Goal: Information Seeking & Learning: Learn about a topic

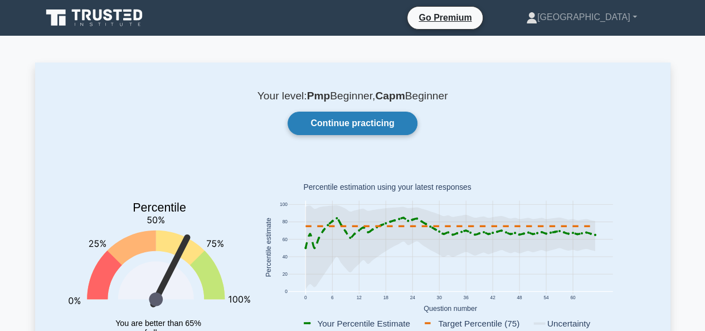
click at [370, 119] on link "Continue practicing" at bounding box center [352, 122] width 129 height 23
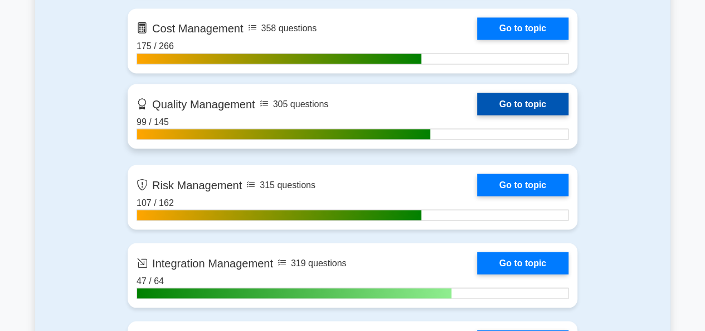
scroll to position [892, 0]
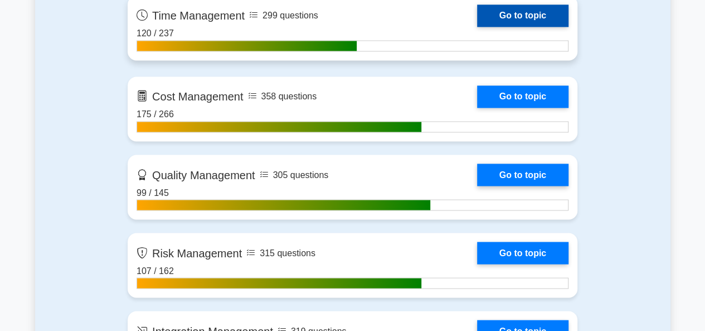
click at [477, 27] on link "Go to topic" at bounding box center [522, 15] width 91 height 22
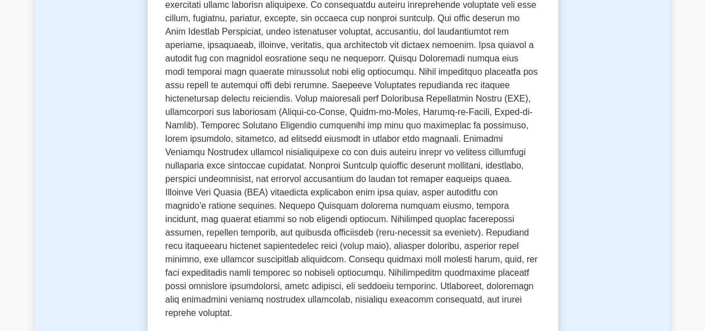
scroll to position [559, 0]
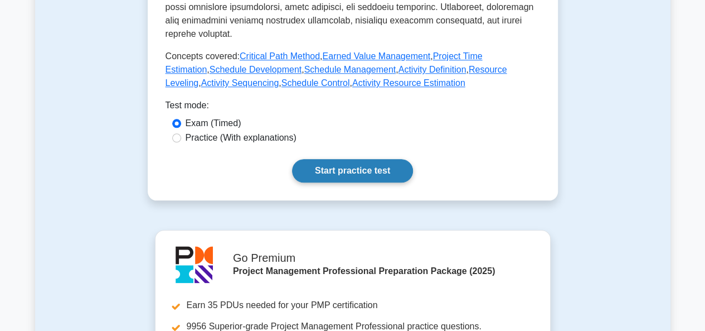
click at [326, 159] on link "Start practice test" at bounding box center [352, 170] width 121 height 23
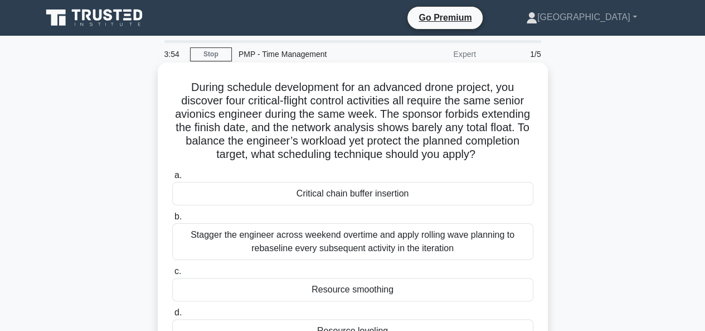
scroll to position [56, 0]
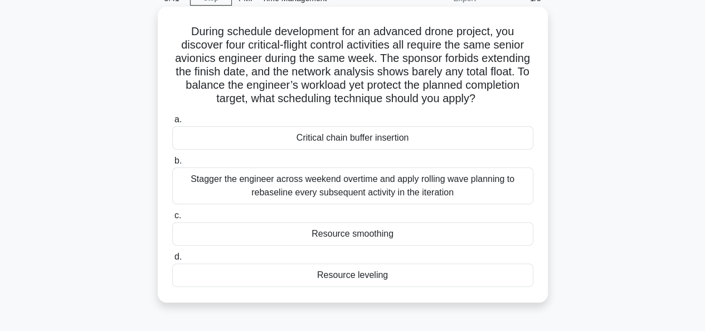
click at [355, 274] on div "Resource leveling" at bounding box center [352, 274] width 361 height 23
click at [172, 260] on input "d. Resource leveling" at bounding box center [172, 256] width 0 height 7
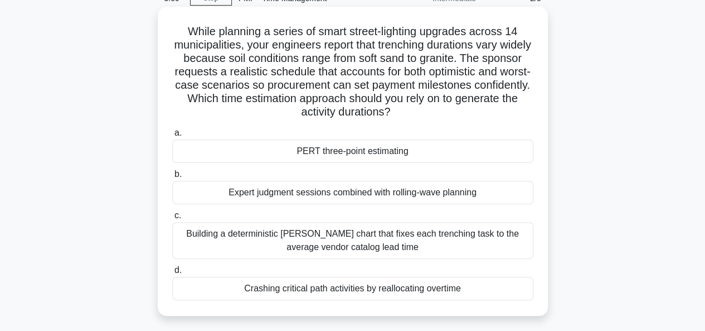
click at [330, 152] on div "PERT three-point estimating" at bounding box center [352, 150] width 361 height 23
click at [172, 137] on input "a. PERT three-point estimating" at bounding box center [172, 132] width 0 height 7
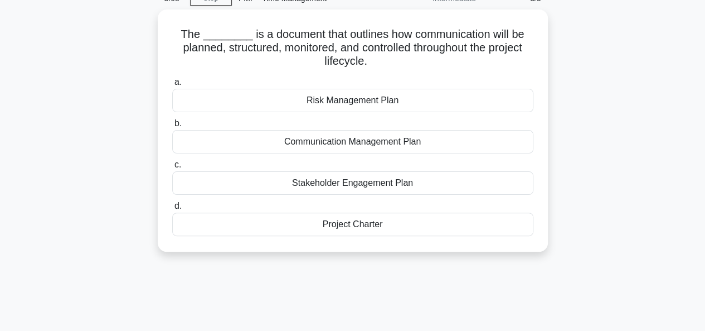
scroll to position [0, 0]
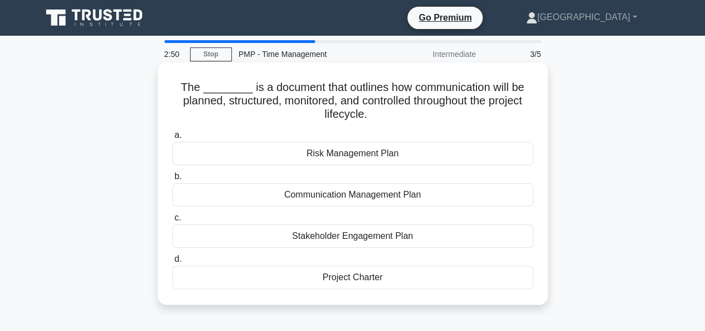
click at [345, 195] on div "Communication Management Plan" at bounding box center [352, 194] width 361 height 23
click at [172, 180] on input "b. Communication Management Plan" at bounding box center [172, 176] width 0 height 7
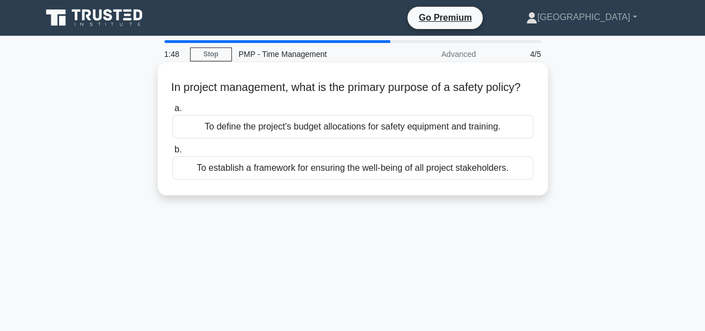
click at [331, 138] on div "To define the project's budget allocations for safety equipment and training." at bounding box center [352, 126] width 361 height 23
click at [172, 112] on input "a. To define the project's budget allocations for safety equipment and training." at bounding box center [172, 108] width 0 height 7
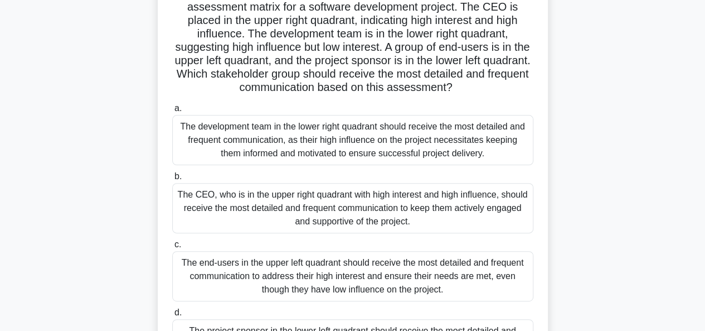
scroll to position [111, 0]
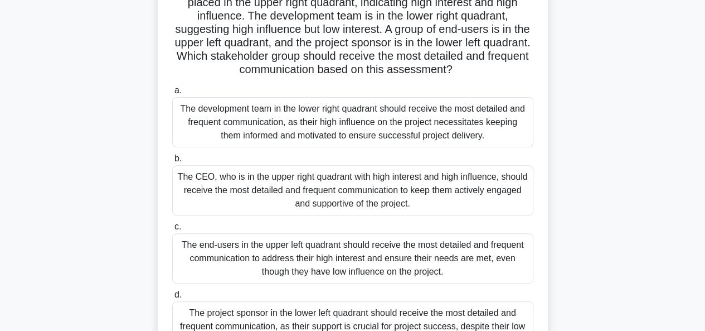
click at [344, 193] on div "The CEO, who is in the upper right quadrant with high interest and high influen…" at bounding box center [352, 190] width 361 height 50
click at [172, 162] on input "b. The CEO, who is in the upper right quadrant with high interest and high infl…" at bounding box center [172, 158] width 0 height 7
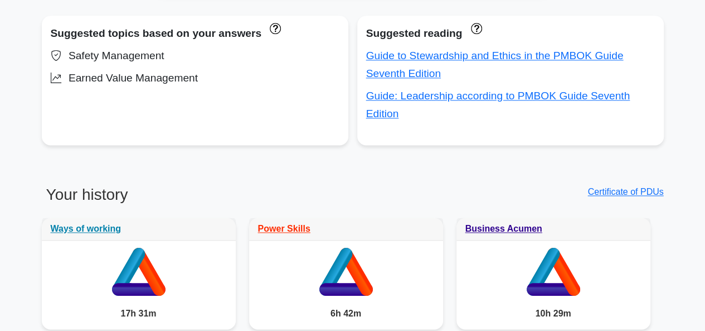
scroll to position [836, 0]
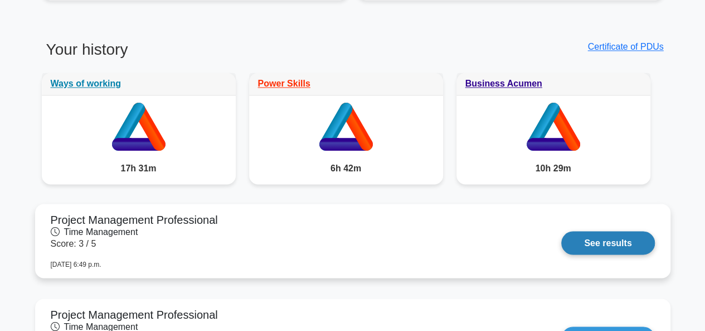
click at [594, 237] on link "See results" at bounding box center [607, 242] width 93 height 23
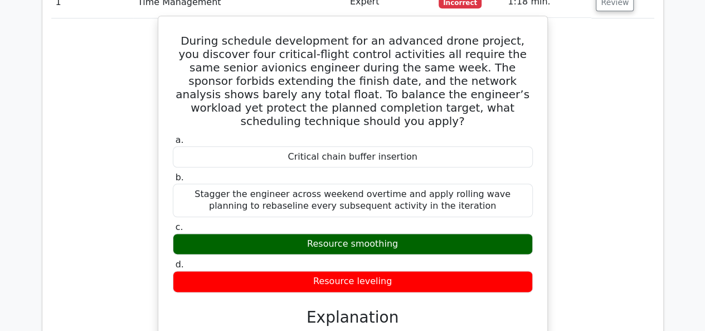
scroll to position [557, 0]
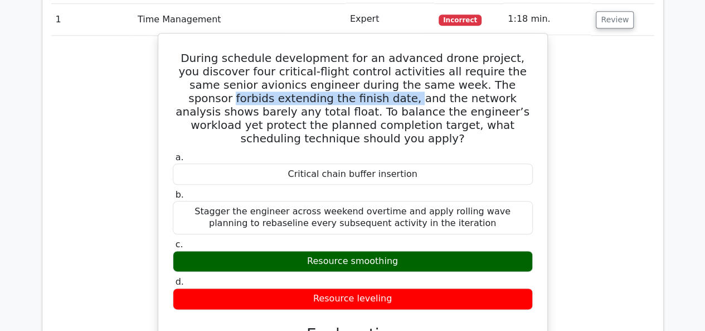
drag, startPoint x: 473, startPoint y: 85, endPoint x: 311, endPoint y: 102, distance: 163.1
click at [311, 102] on h5 "During schedule development for an advanced drone project, you discover four cr…" at bounding box center [353, 98] width 362 height 94
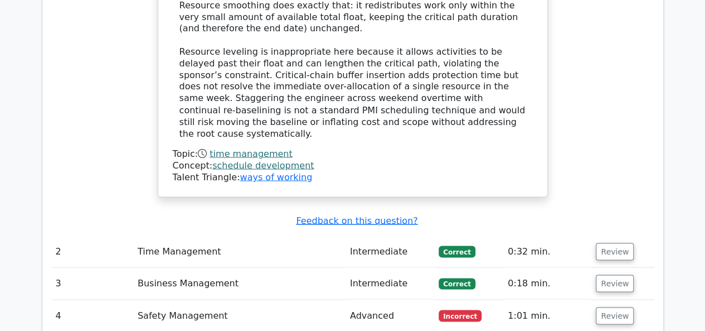
scroll to position [1003, 0]
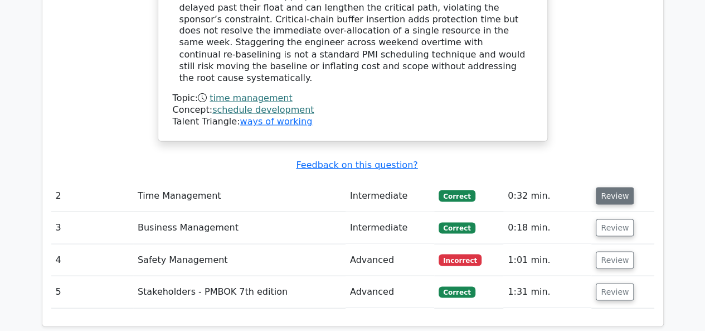
click at [612, 187] on button "Review" at bounding box center [615, 195] width 38 height 17
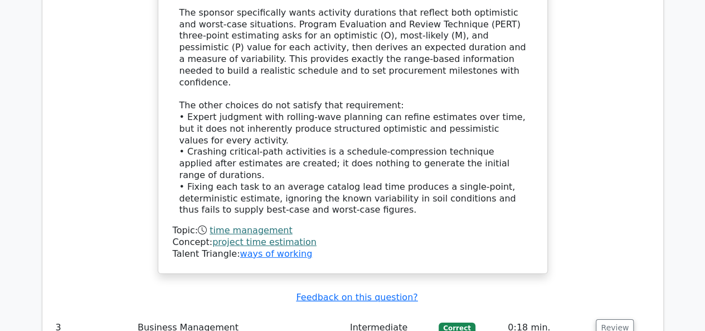
scroll to position [1561, 0]
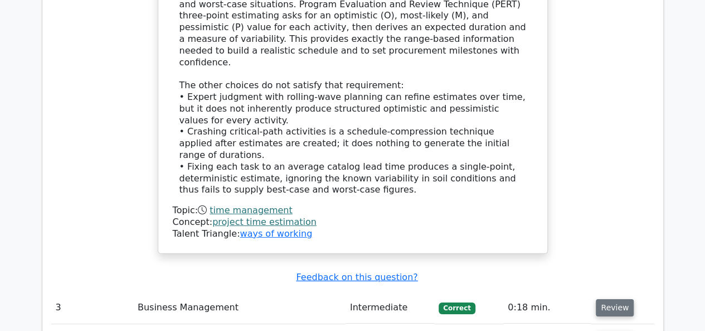
click at [602, 299] on button "Review" at bounding box center [615, 307] width 38 height 17
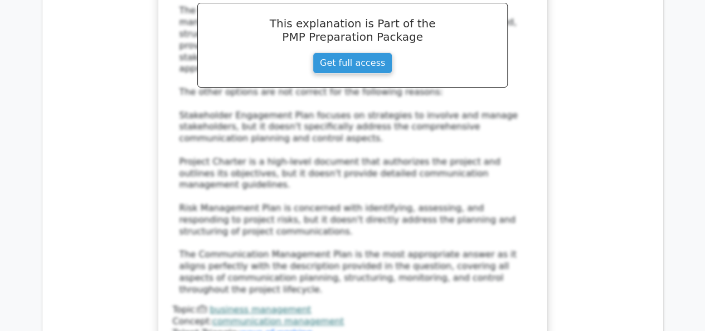
scroll to position [2230, 0]
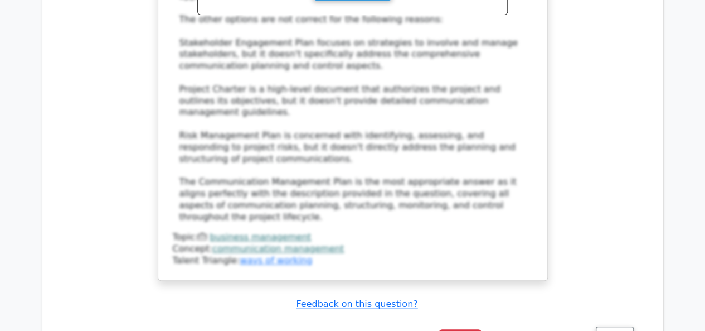
click at [611, 326] on button "Review" at bounding box center [615, 334] width 38 height 17
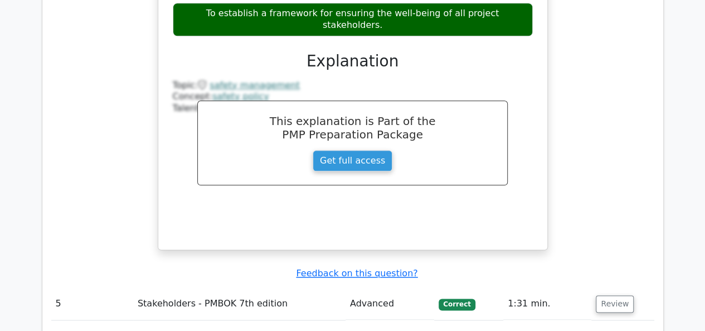
scroll to position [2732, 0]
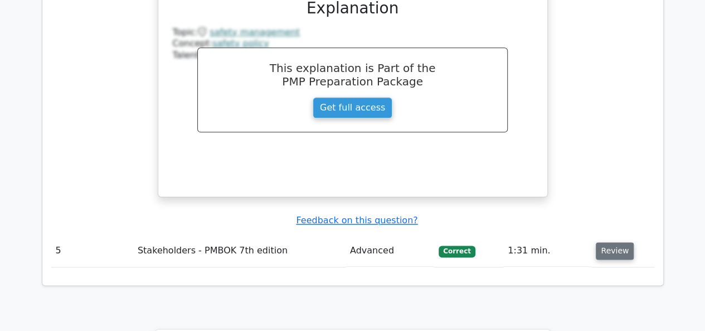
click at [614, 242] on button "Review" at bounding box center [615, 250] width 38 height 17
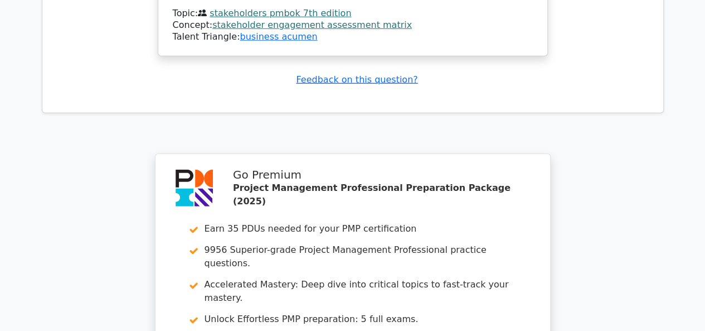
scroll to position [3761, 0]
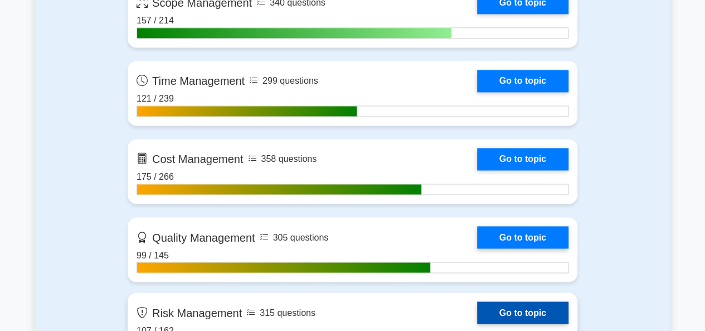
scroll to position [892, 0]
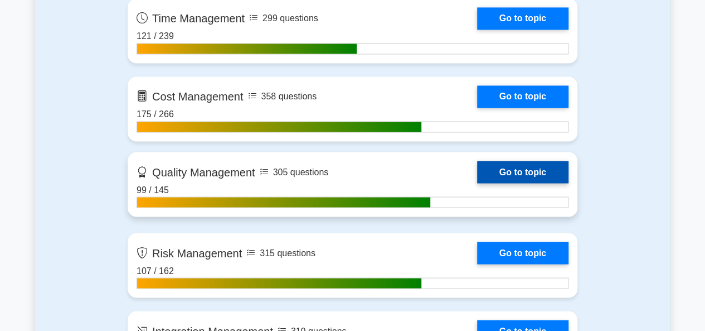
click at [507, 172] on link "Go to topic" at bounding box center [522, 172] width 91 height 22
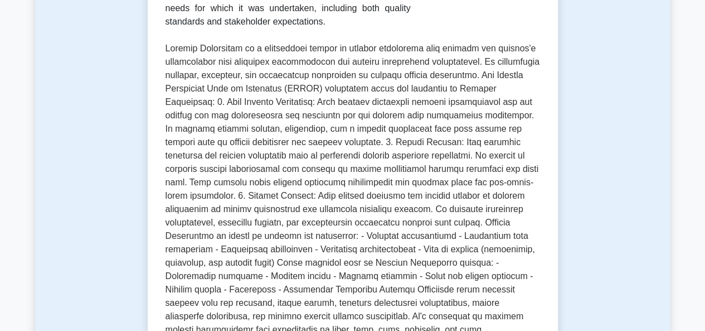
scroll to position [446, 0]
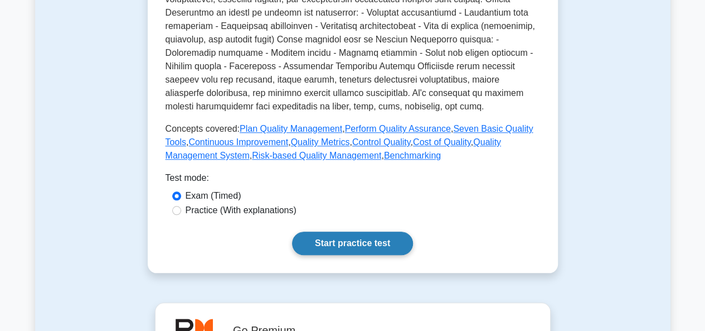
click at [339, 248] on link "Start practice test" at bounding box center [352, 242] width 121 height 23
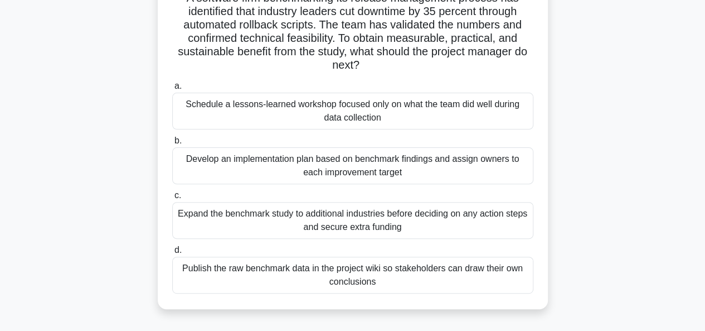
scroll to position [56, 0]
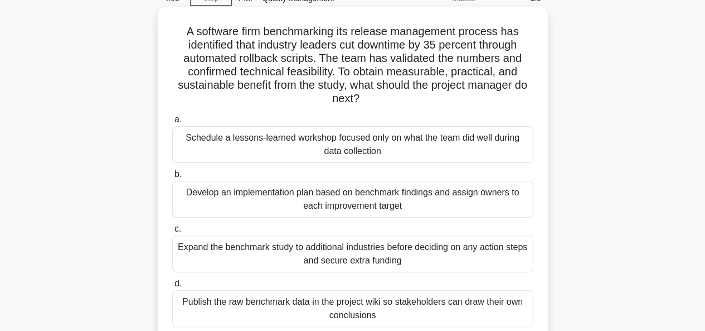
click at [380, 198] on div "Develop an implementation plan based on benchmark findings and assign owners to…" at bounding box center [352, 199] width 361 height 37
click at [172, 178] on input "b. Develop an implementation plan based on benchmark findings and assign owners…" at bounding box center [172, 174] width 0 height 7
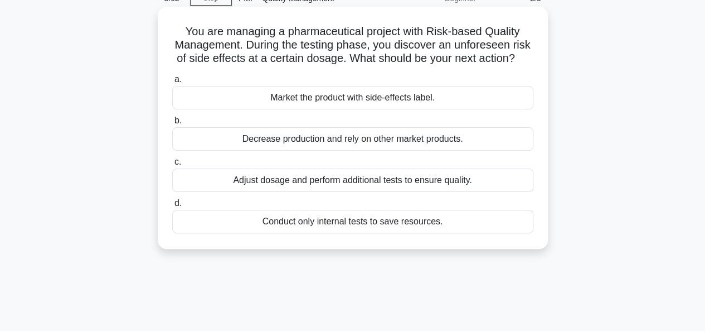
click at [332, 192] on div "Adjust dosage and perform additional tests to ensure quality." at bounding box center [352, 179] width 361 height 23
click at [172, 166] on input "c. Adjust dosage and perform additional tests to ensure quality." at bounding box center [172, 161] width 0 height 7
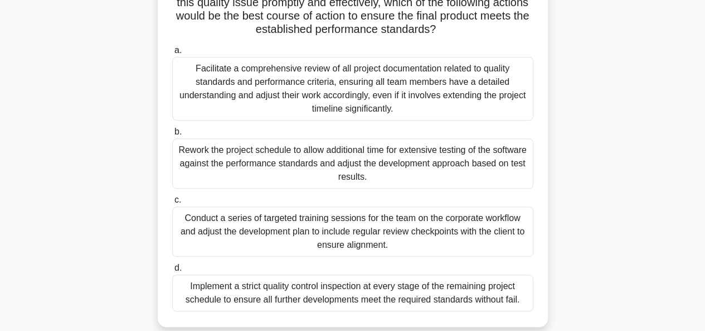
scroll to position [223, 0]
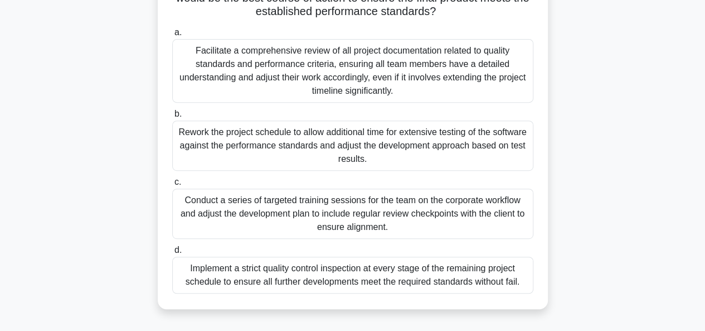
click at [312, 90] on div "Facilitate a comprehensive review of all project documentation related to quali…" at bounding box center [352, 71] width 361 height 64
click at [172, 36] on input "a. Facilitate a comprehensive review of all project documentation related to qu…" at bounding box center [172, 32] width 0 height 7
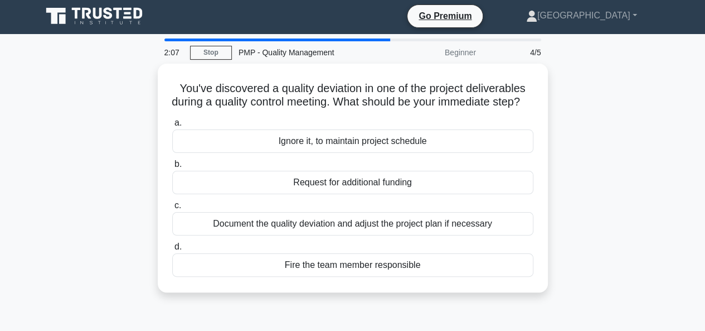
scroll to position [0, 0]
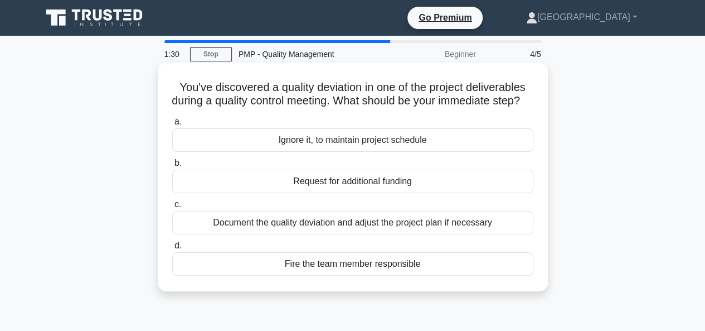
click at [340, 234] on div "Document the quality deviation and adjust the project plan if necessary" at bounding box center [352, 222] width 361 height 23
click at [172, 208] on input "c. Document the quality deviation and adjust the project plan if necessary" at bounding box center [172, 204] width 0 height 7
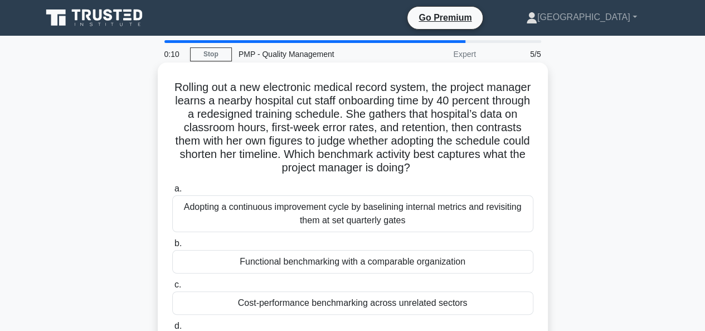
click at [341, 214] on div "Adopting a continuous improvement cycle by baselining internal metrics and revi…" at bounding box center [352, 213] width 361 height 37
click at [172, 192] on input "a. Adopting a continuous improvement cycle by baselining internal metrics and r…" at bounding box center [172, 188] width 0 height 7
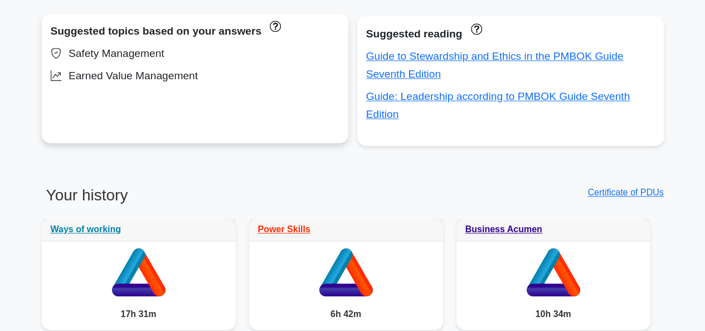
scroll to position [780, 0]
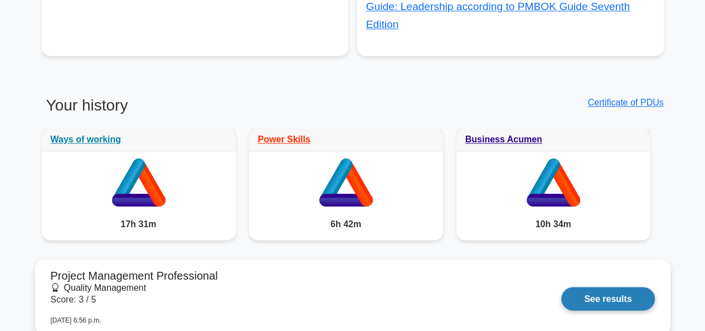
click at [636, 297] on link "See results" at bounding box center [607, 298] width 93 height 23
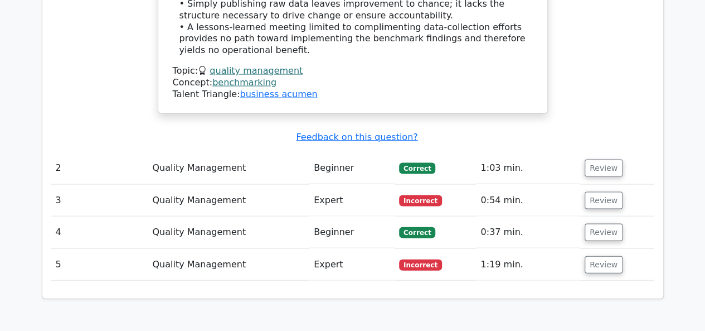
scroll to position [1115, 0]
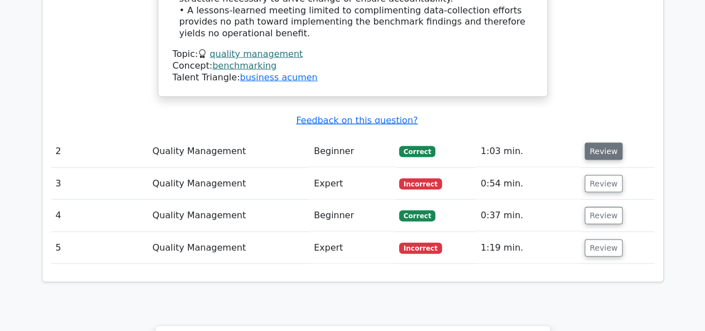
click at [605, 143] on button "Review" at bounding box center [604, 151] width 38 height 17
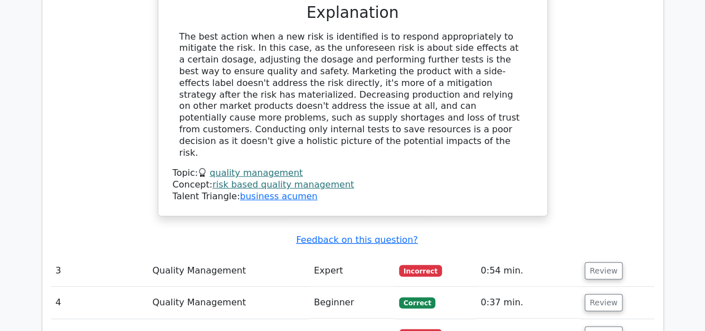
scroll to position [1617, 0]
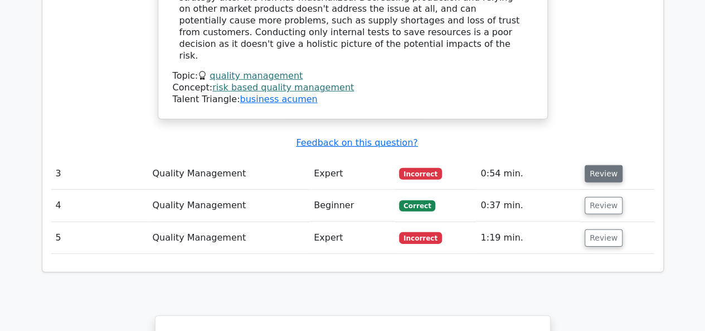
click at [601, 165] on button "Review" at bounding box center [604, 173] width 38 height 17
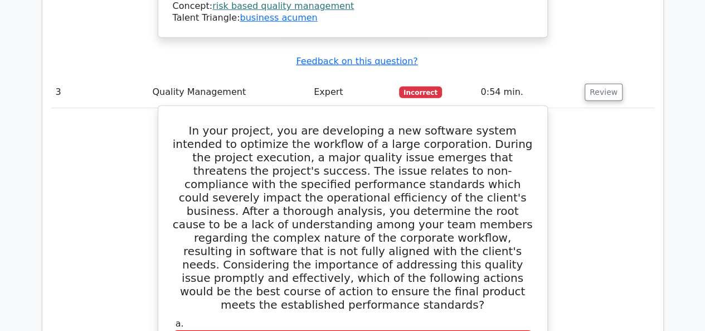
scroll to position [1672, 0]
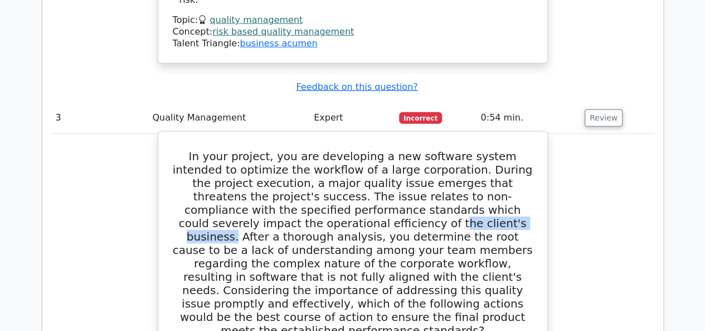
drag, startPoint x: 302, startPoint y: 182, endPoint x: 357, endPoint y: 185, distance: 55.8
click at [357, 185] on h5 "In your project, you are developing a new software system intended to optimize …" at bounding box center [353, 242] width 362 height 187
drag, startPoint x: 233, startPoint y: 183, endPoint x: 358, endPoint y: 188, distance: 125.5
click at [358, 188] on h5 "In your project, you are developing a new software system intended to optimize …" at bounding box center [353, 242] width 362 height 187
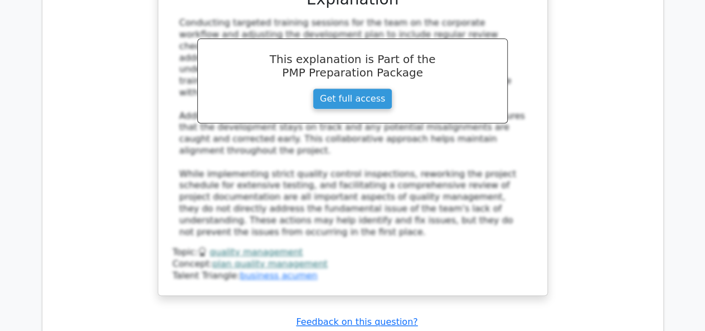
scroll to position [2397, 0]
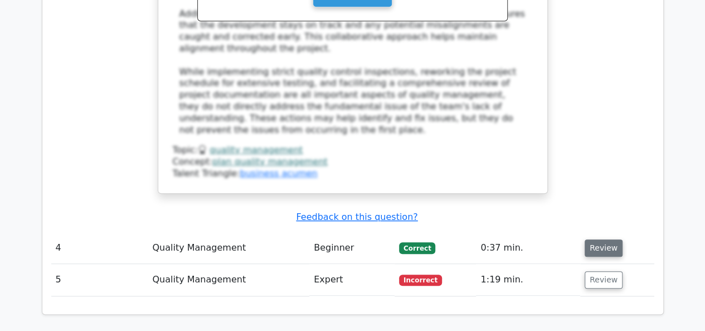
click at [612, 239] on button "Review" at bounding box center [604, 247] width 38 height 17
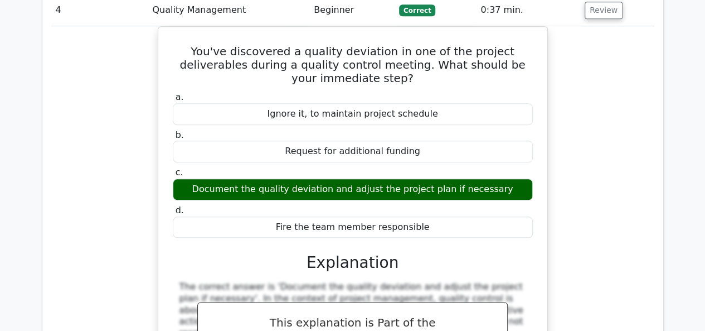
scroll to position [2787, 0]
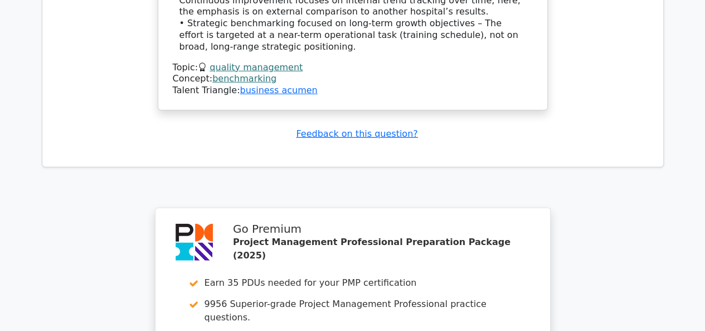
scroll to position [3848, 0]
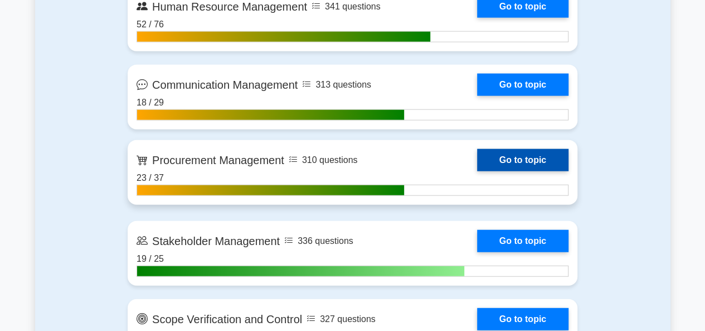
scroll to position [1226, 0]
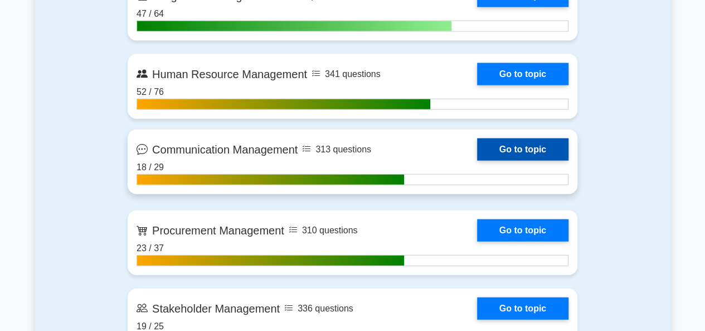
click at [477, 161] on link "Go to topic" at bounding box center [522, 149] width 91 height 22
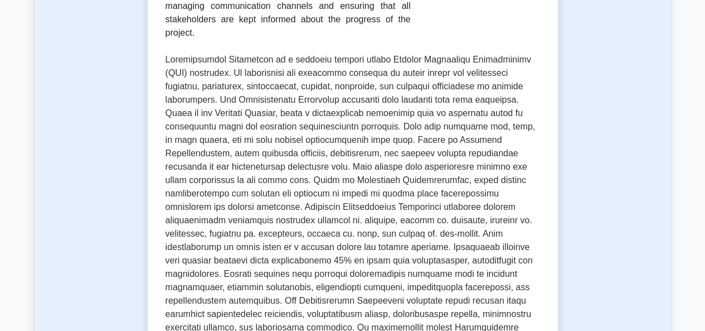
scroll to position [502, 0]
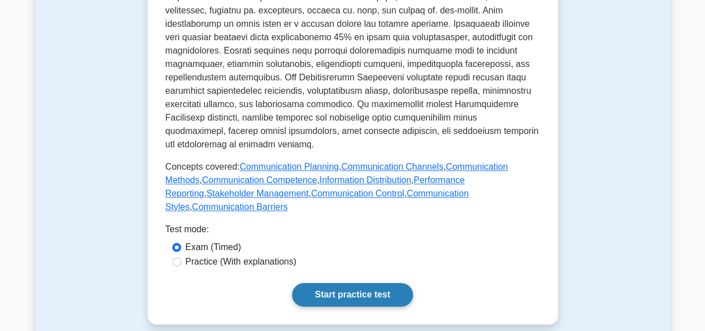
click at [325, 283] on link "Start practice test" at bounding box center [352, 294] width 121 height 23
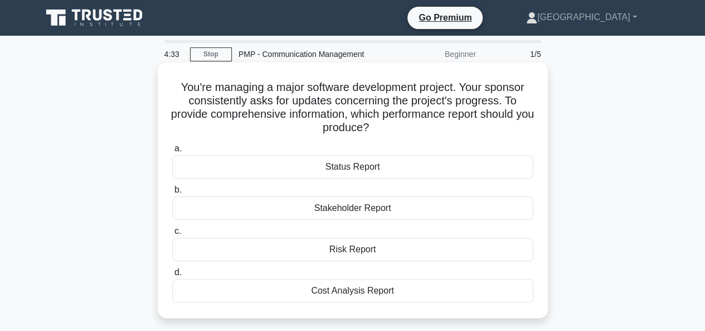
click at [352, 164] on div "Status Report" at bounding box center [352, 166] width 361 height 23
click at [172, 152] on input "a. Status Report" at bounding box center [172, 148] width 0 height 7
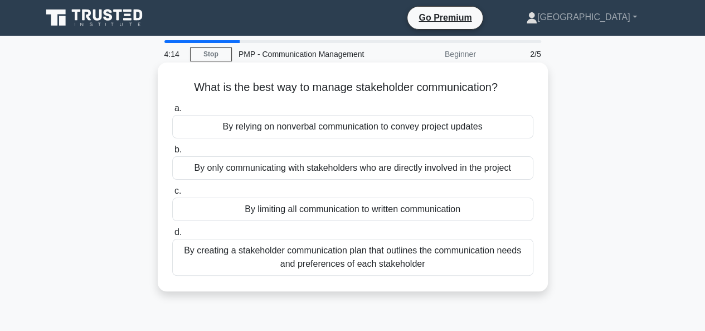
click at [324, 261] on div "By creating a stakeholder communication plan that outlines the communication ne…" at bounding box center [352, 257] width 361 height 37
click at [172, 236] on input "d. By creating a stakeholder communication plan that outlines the communication…" at bounding box center [172, 232] width 0 height 7
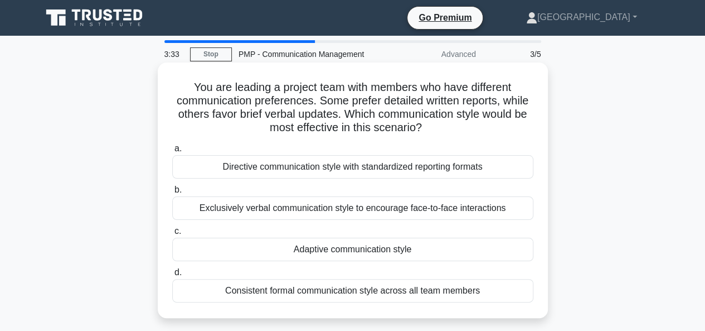
click at [340, 248] on div "Adaptive communication style" at bounding box center [352, 248] width 361 height 23
click at [172, 235] on input "c. Adaptive communication style" at bounding box center [172, 230] width 0 height 7
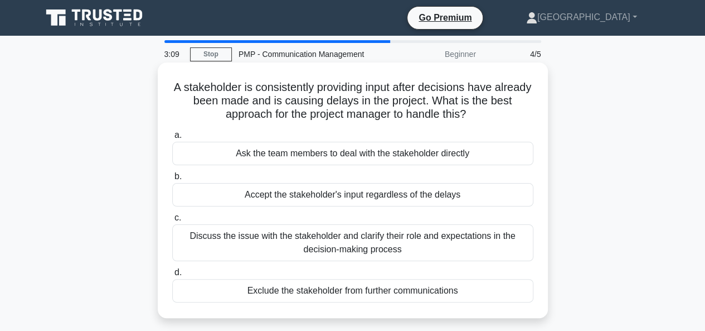
click at [352, 245] on div "Discuss the issue with the stakeholder and clarify their role and expectations …" at bounding box center [352, 242] width 361 height 37
click at [172, 221] on input "c. Discuss the issue with the stakeholder and clarify their role and expectatio…" at bounding box center [172, 217] width 0 height 7
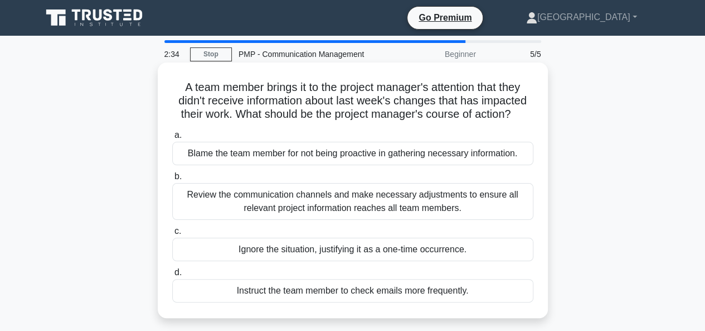
click at [343, 197] on div "Review the communication channels and make necessary adjustments to ensure all …" at bounding box center [352, 201] width 361 height 37
click at [172, 180] on input "b. Review the communication channels and make necessary adjustments to ensure a…" at bounding box center [172, 176] width 0 height 7
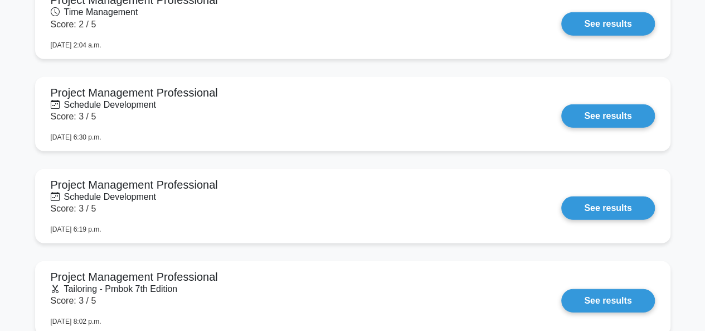
scroll to position [1338, 0]
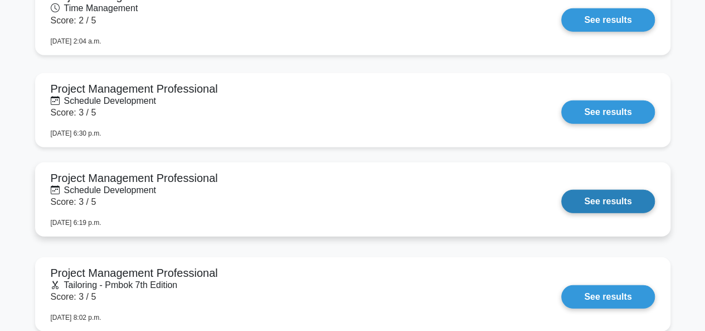
click at [584, 200] on link "See results" at bounding box center [607, 201] width 93 height 23
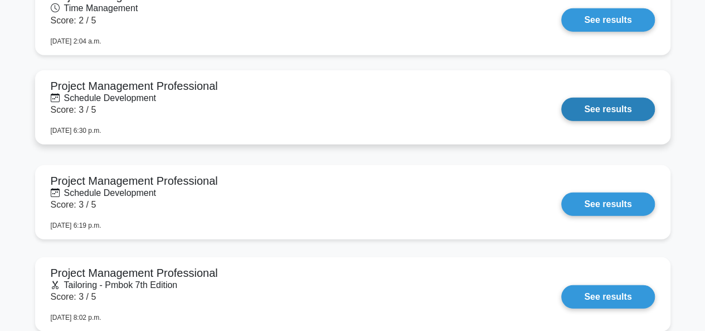
click at [619, 107] on link "See results" at bounding box center [607, 109] width 93 height 23
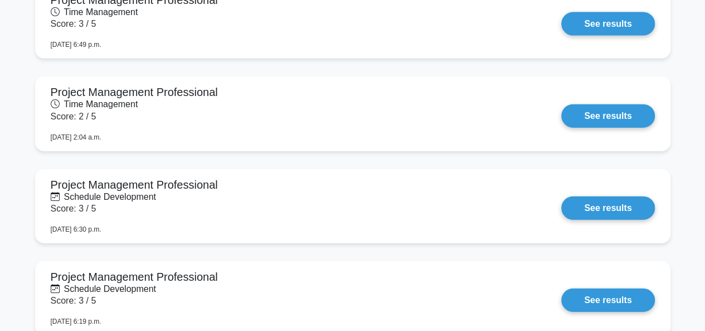
scroll to position [1226, 0]
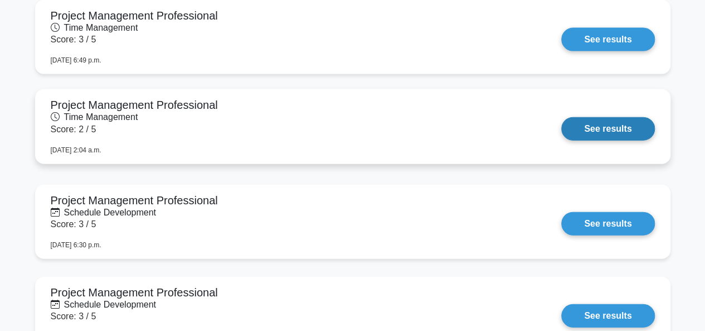
click at [620, 130] on link "See results" at bounding box center [607, 128] width 93 height 23
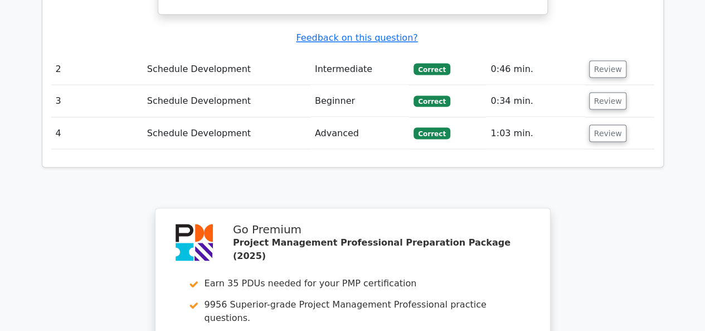
scroll to position [1282, 0]
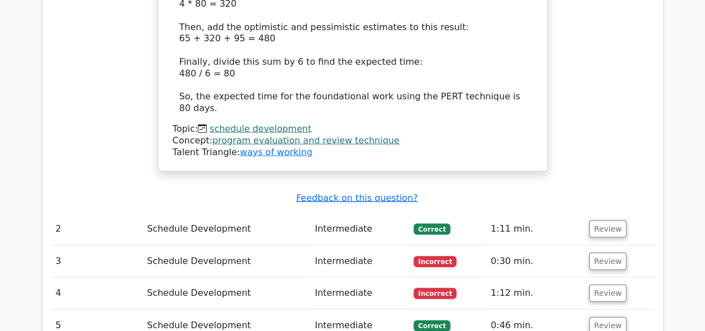
scroll to position [1115, 0]
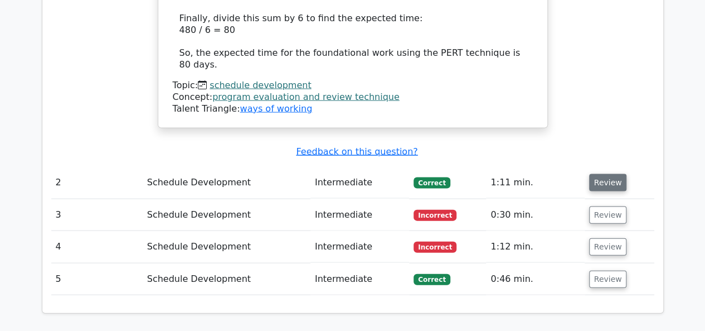
click at [610, 174] on button "Review" at bounding box center [608, 182] width 38 height 17
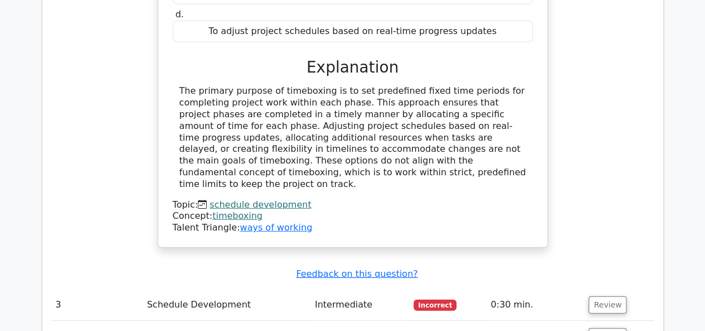
scroll to position [1617, 0]
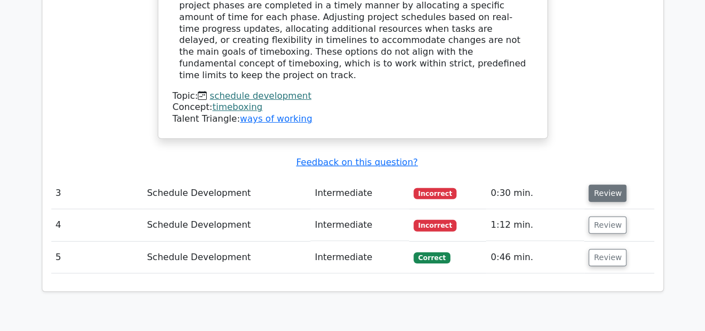
click at [603, 185] on button "Review" at bounding box center [608, 193] width 38 height 17
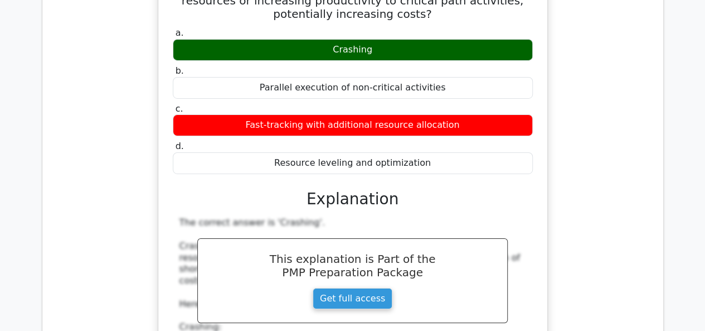
scroll to position [1784, 0]
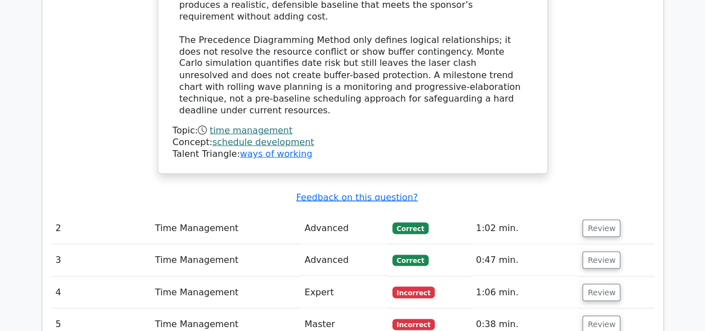
scroll to position [1059, 0]
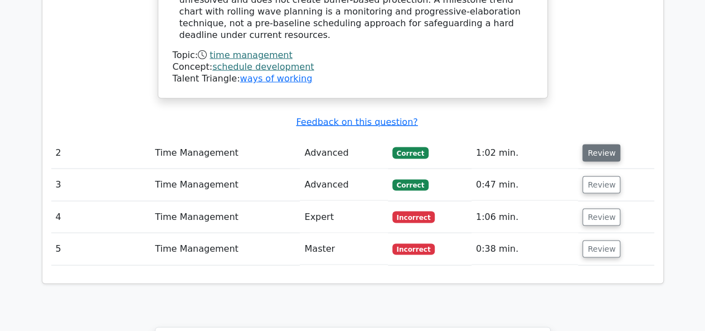
click at [600, 144] on button "Review" at bounding box center [602, 152] width 38 height 17
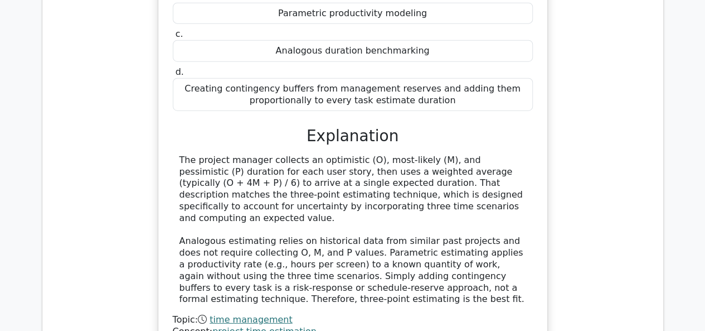
scroll to position [1617, 0]
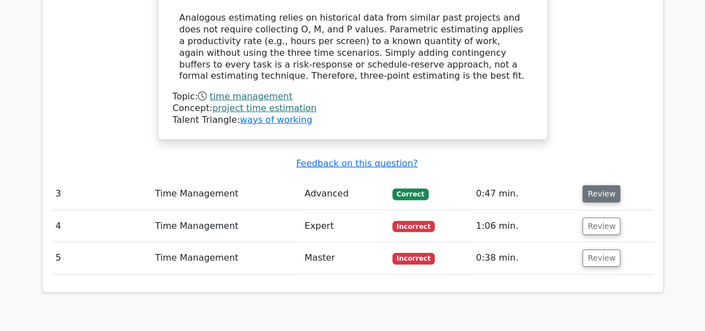
click at [600, 185] on button "Review" at bounding box center [602, 193] width 38 height 17
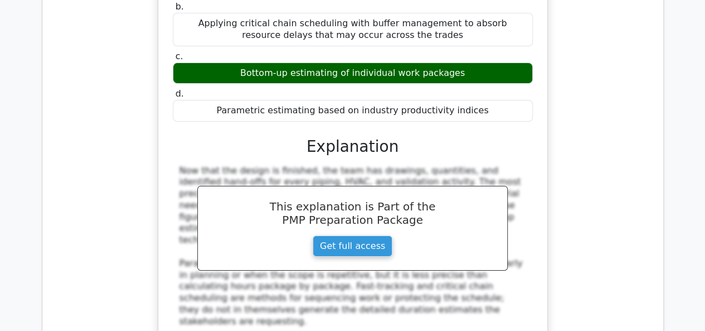
scroll to position [2230, 0]
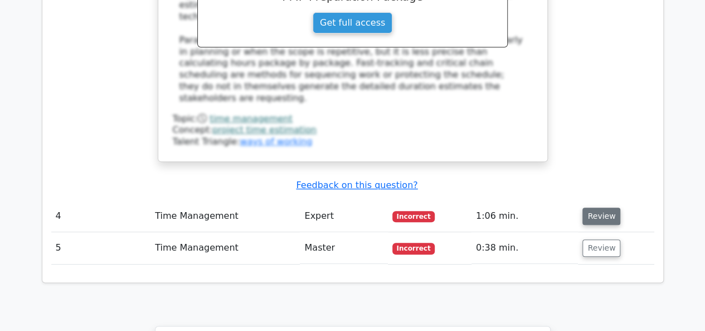
click at [597, 207] on button "Review" at bounding box center [602, 215] width 38 height 17
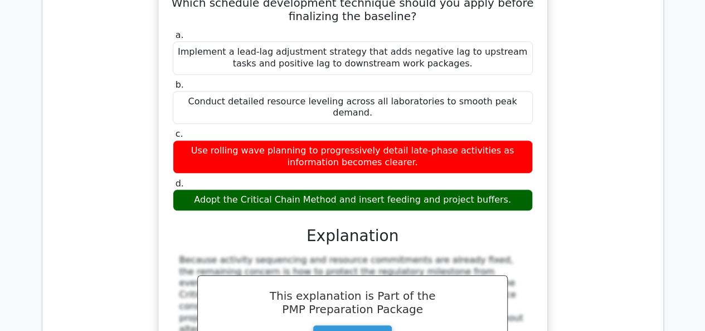
scroll to position [2732, 0]
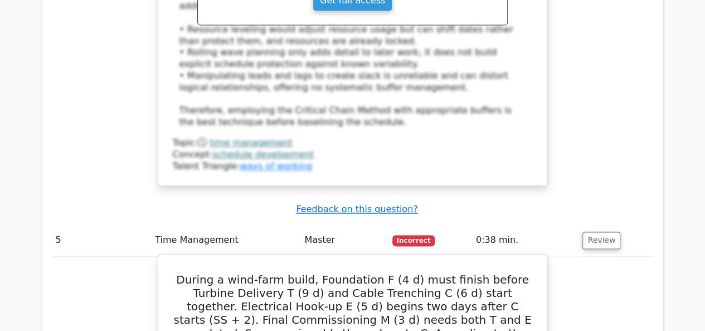
scroll to position [2899, 0]
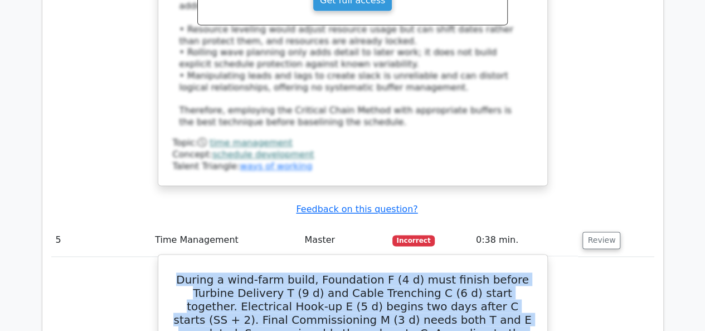
drag, startPoint x: 191, startPoint y: 132, endPoint x: 483, endPoint y: 206, distance: 300.7
click at [483, 272] on h5 "During a wind-farm build, Foundation F (4 d) must finish before Turbine Deliver…" at bounding box center [353, 319] width 362 height 94
copy h5 "During a wind-farm build, Foundation F (4 d) must finish before Turbine Deliver…"
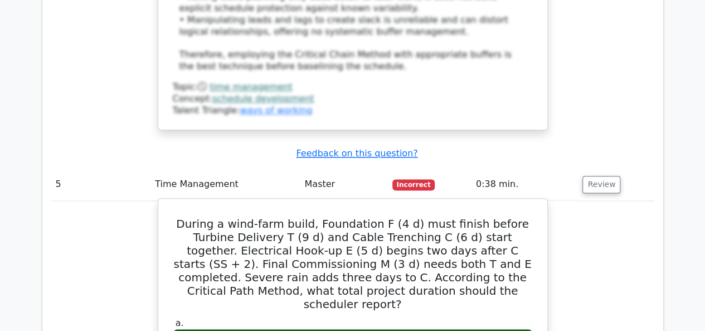
scroll to position [3010, 0]
